Goal: Browse casually

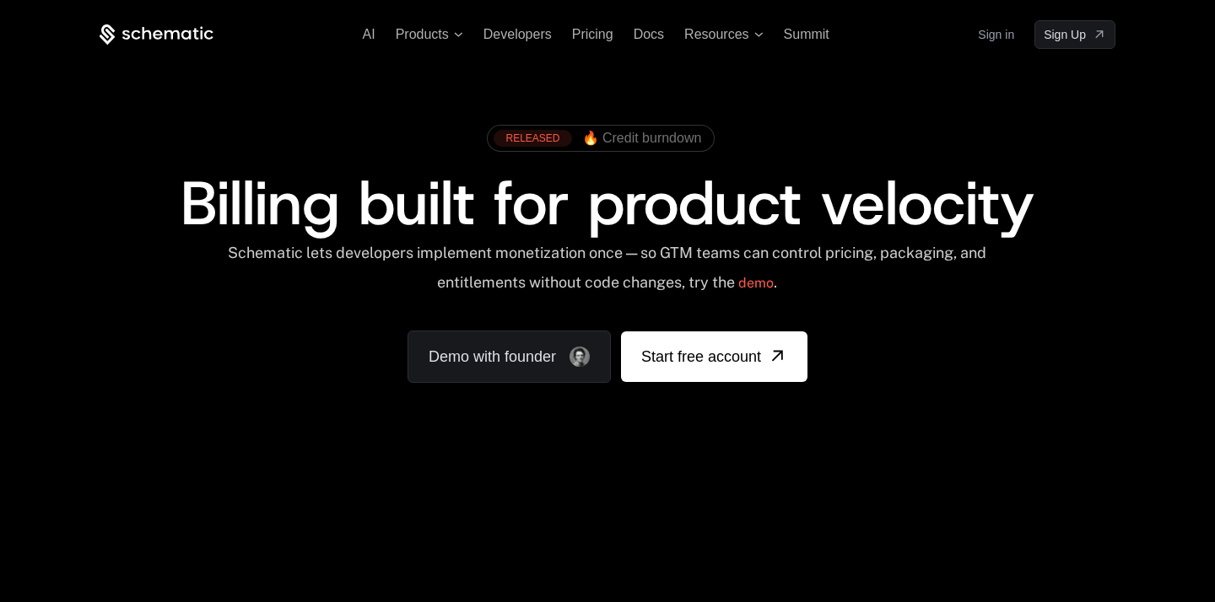
click at [102, 287] on div "Schematic lets developers implement monetization once — so GTM teams can contro…" at bounding box center [608, 274] width 1016 height 60
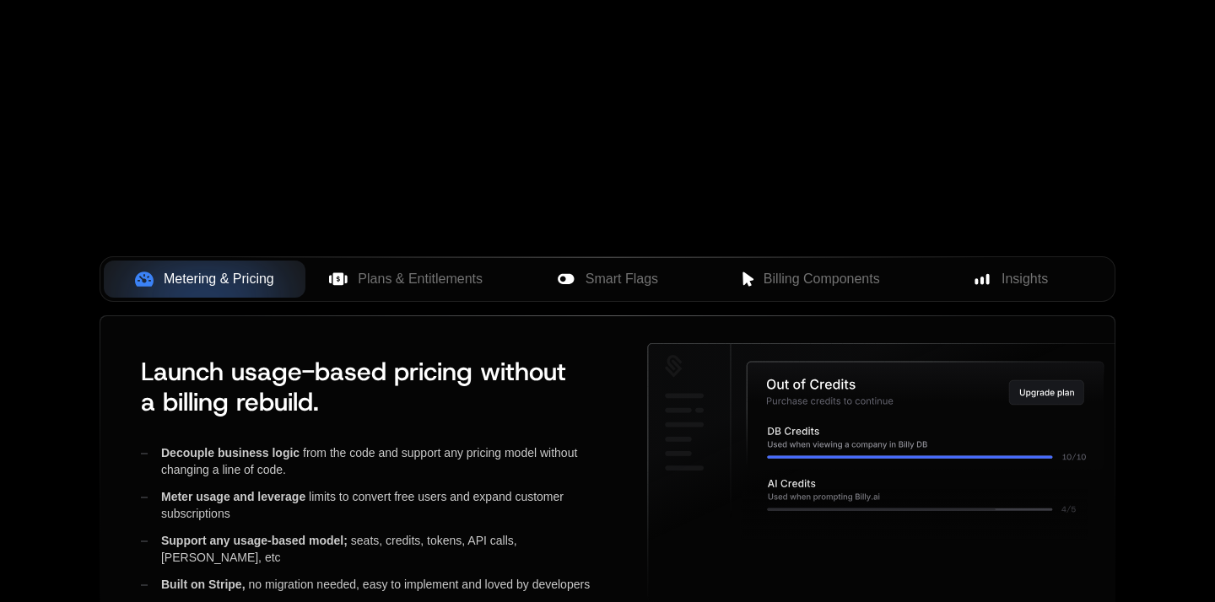
scroll to position [532, 0]
